Goal: Task Accomplishment & Management: Manage account settings

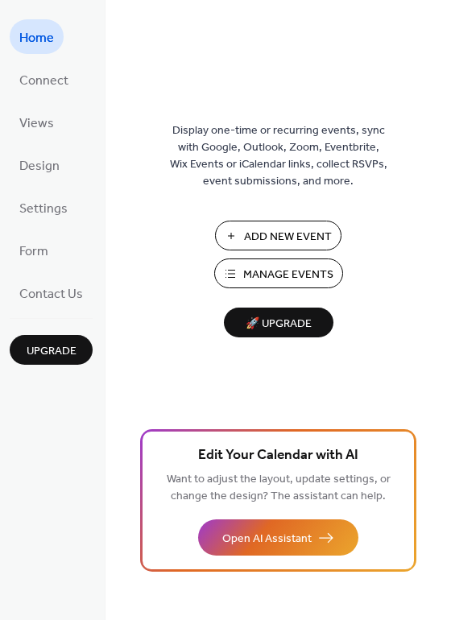
click at [270, 271] on span "Manage Events" at bounding box center [288, 274] width 90 height 17
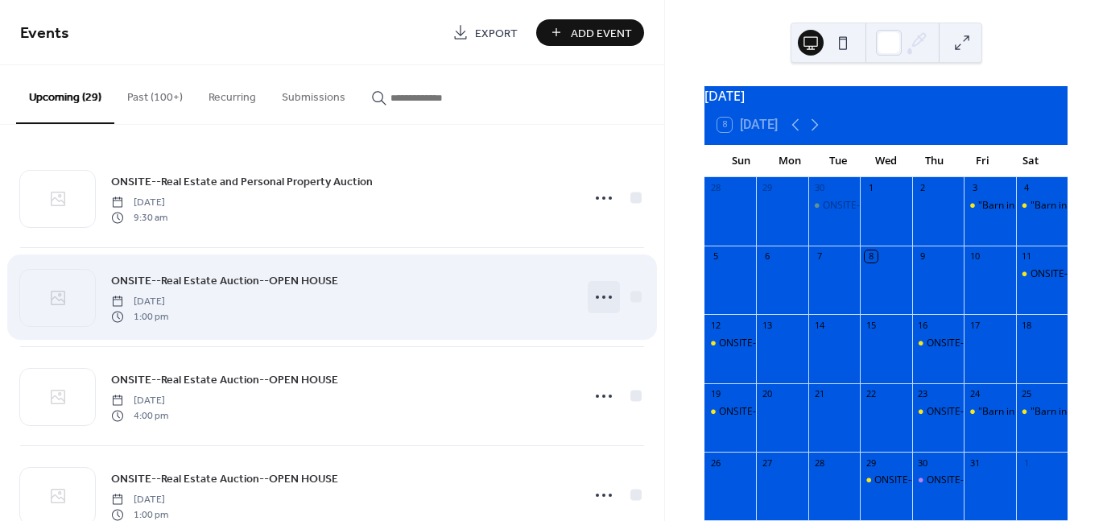
click at [595, 296] on icon at bounding box center [604, 297] width 26 height 26
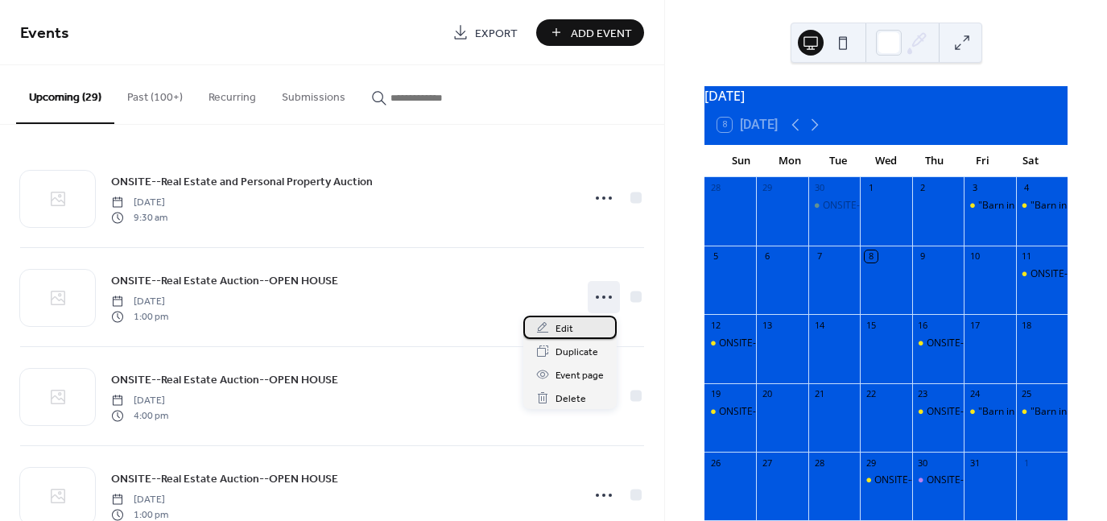
click at [565, 325] on span "Edit" at bounding box center [564, 328] width 18 height 17
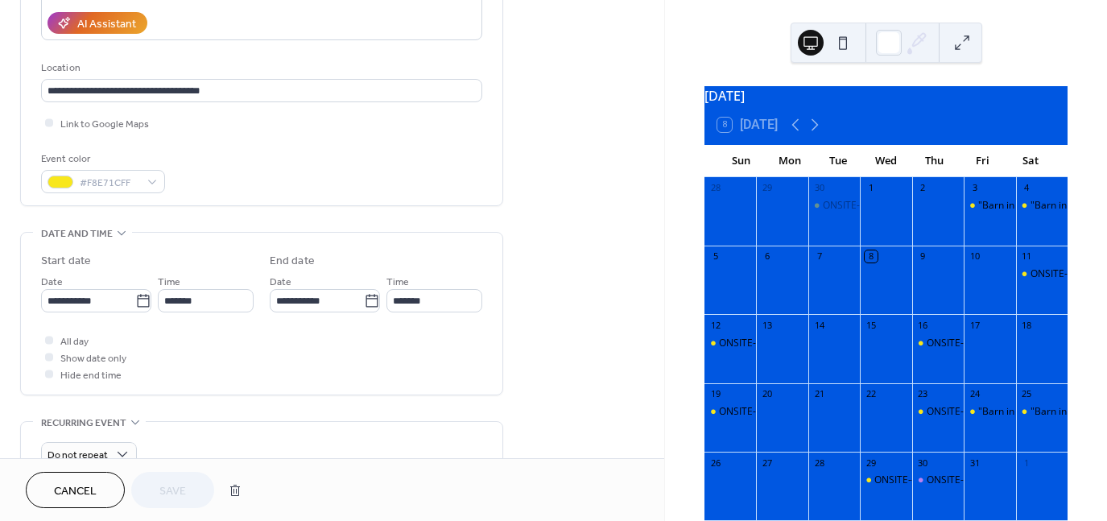
scroll to position [322, 0]
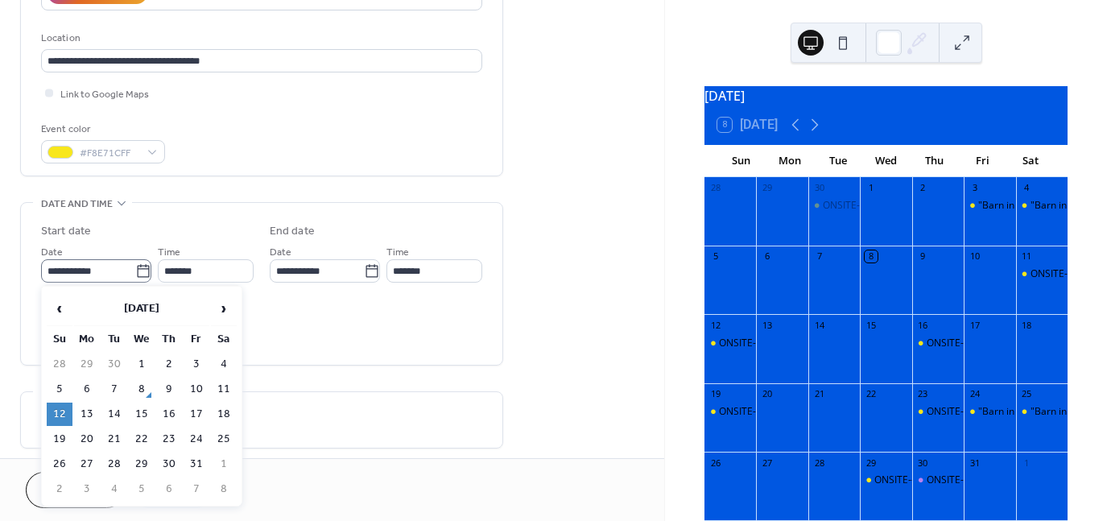
click at [137, 271] on icon at bounding box center [143, 271] width 16 height 16
click at [135, 271] on input "**********" at bounding box center [88, 270] width 94 height 23
click at [63, 431] on td "19" at bounding box center [60, 438] width 26 height 23
type input "**********"
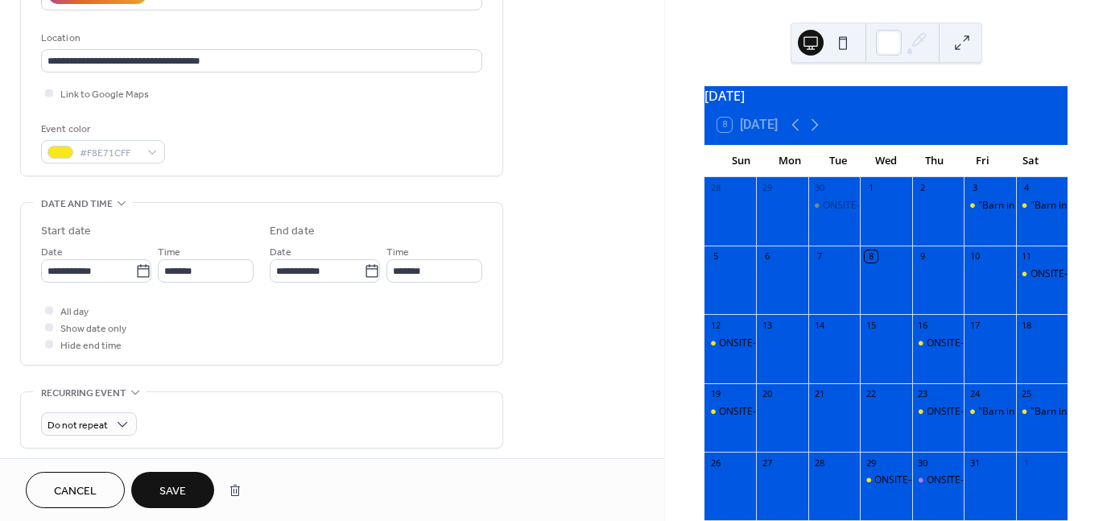
click at [179, 484] on span "Save" at bounding box center [172, 491] width 27 height 17
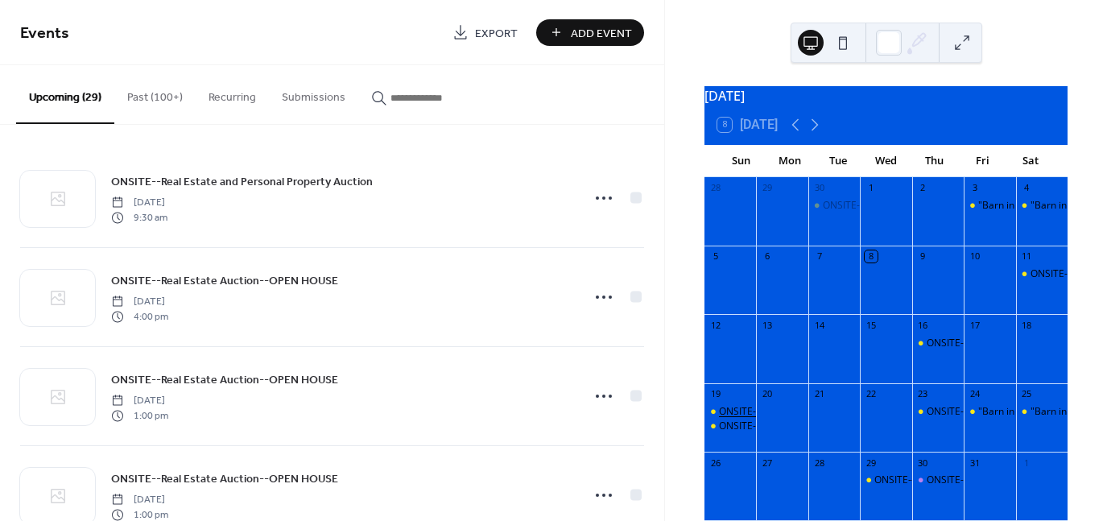
click at [740, 419] on div "ONSITE--Real Estate Auction--OPEN HOUSE" at bounding box center [816, 412] width 194 height 14
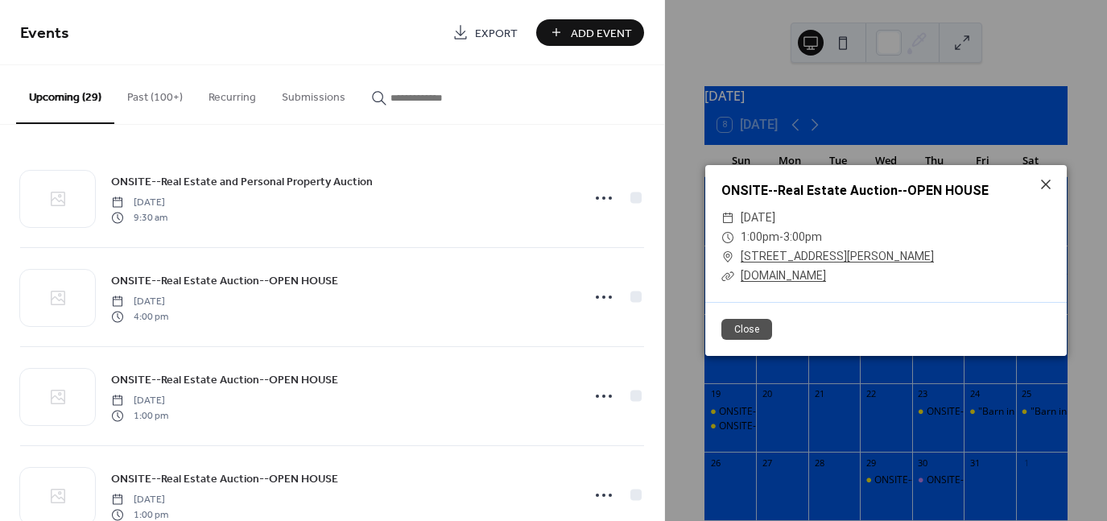
click at [738, 435] on div "ONSITE--Real Estate Auction--OPEN HOUSE ​ [DATE] ​ 1:00pm - 3:00pm ​ [STREET_AD…" at bounding box center [886, 260] width 442 height 521
click at [745, 330] on button "Close" at bounding box center [746, 329] width 51 height 21
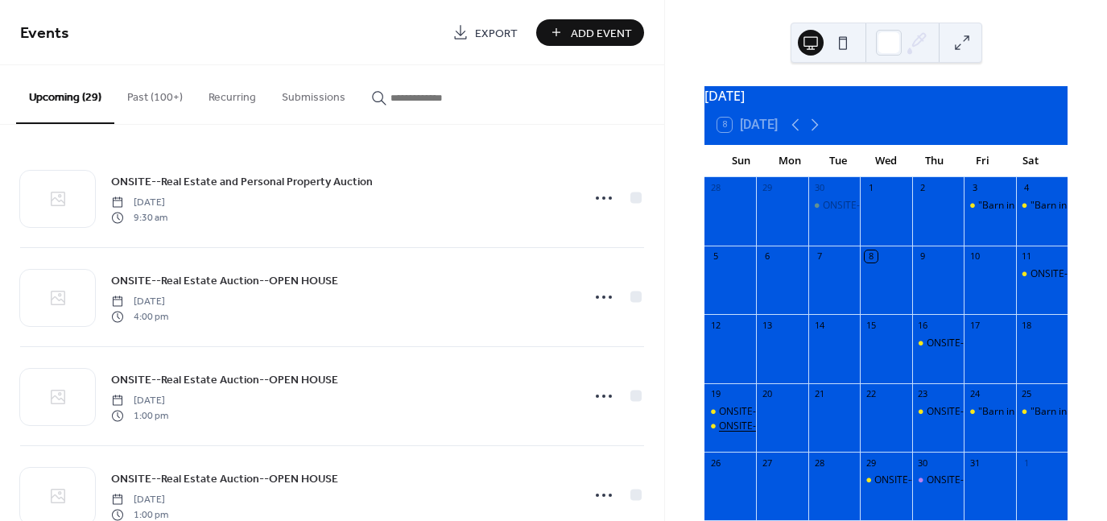
click at [732, 433] on div "ONSITE--Real Estate Auction--OPEN HOUSE" at bounding box center [816, 426] width 194 height 14
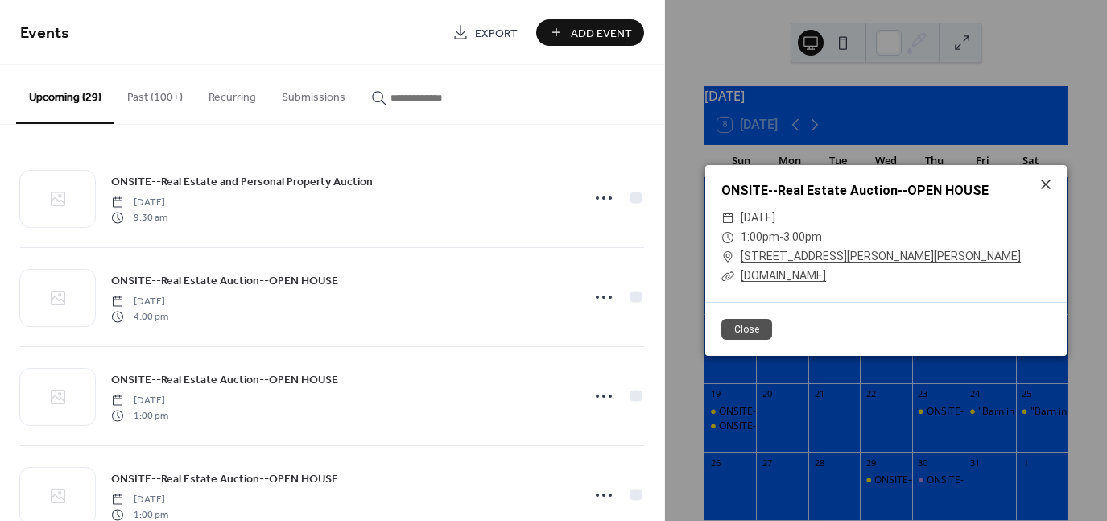
click at [738, 421] on div "ONSITE--Real Estate Auction--OPEN HOUSE ​ [DATE] ​ 1:00pm - 3:00pm ​ [STREET_AD…" at bounding box center [886, 260] width 442 height 521
click at [1046, 183] on icon at bounding box center [1046, 184] width 10 height 10
